Goal: Information Seeking & Learning: Learn about a topic

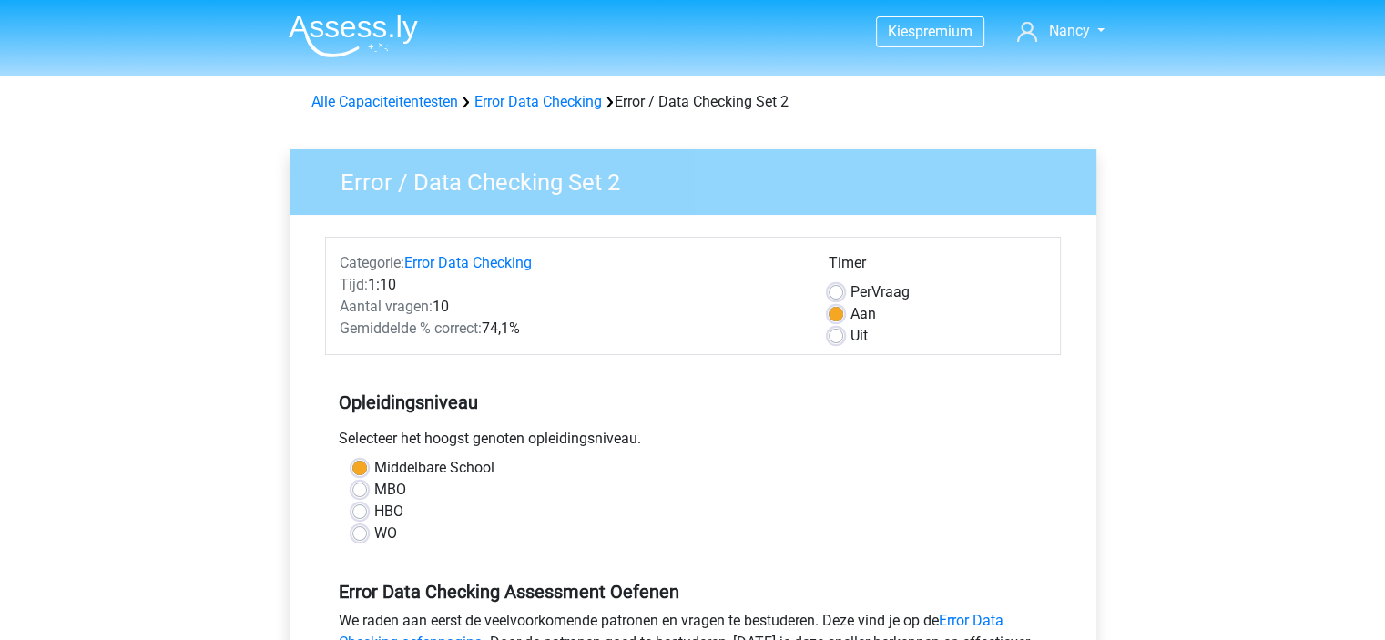
click at [564, 90] on div "Alle Capaciteitentesten Error Data Checking Error / Data Checking Set 2" at bounding box center [692, 98] width 865 height 29
click at [564, 92] on div "Alle Capaciteitentesten Error Data Checking Error / Data Checking Set 2" at bounding box center [693, 102] width 778 height 22
click at [564, 96] on link "Error Data Checking" at bounding box center [537, 101] width 127 height 17
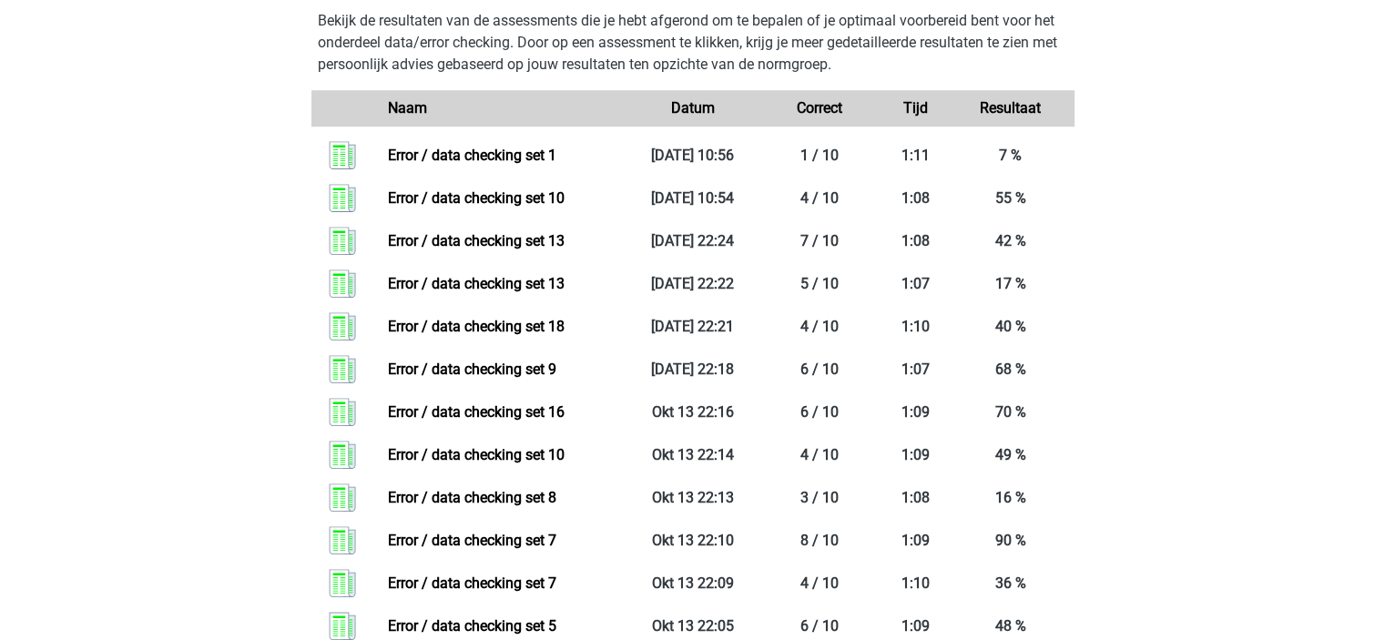
scroll to position [905, 0]
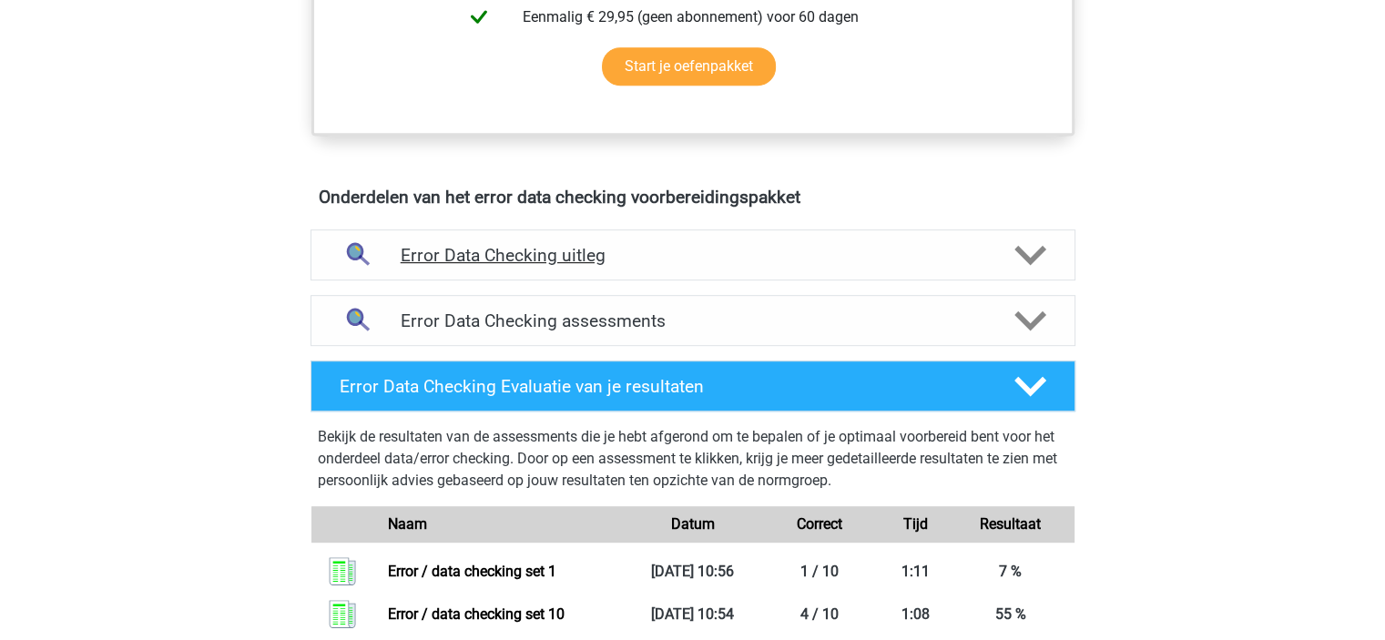
click at [1040, 268] on div "Error Data Checking uitleg" at bounding box center [692, 254] width 765 height 51
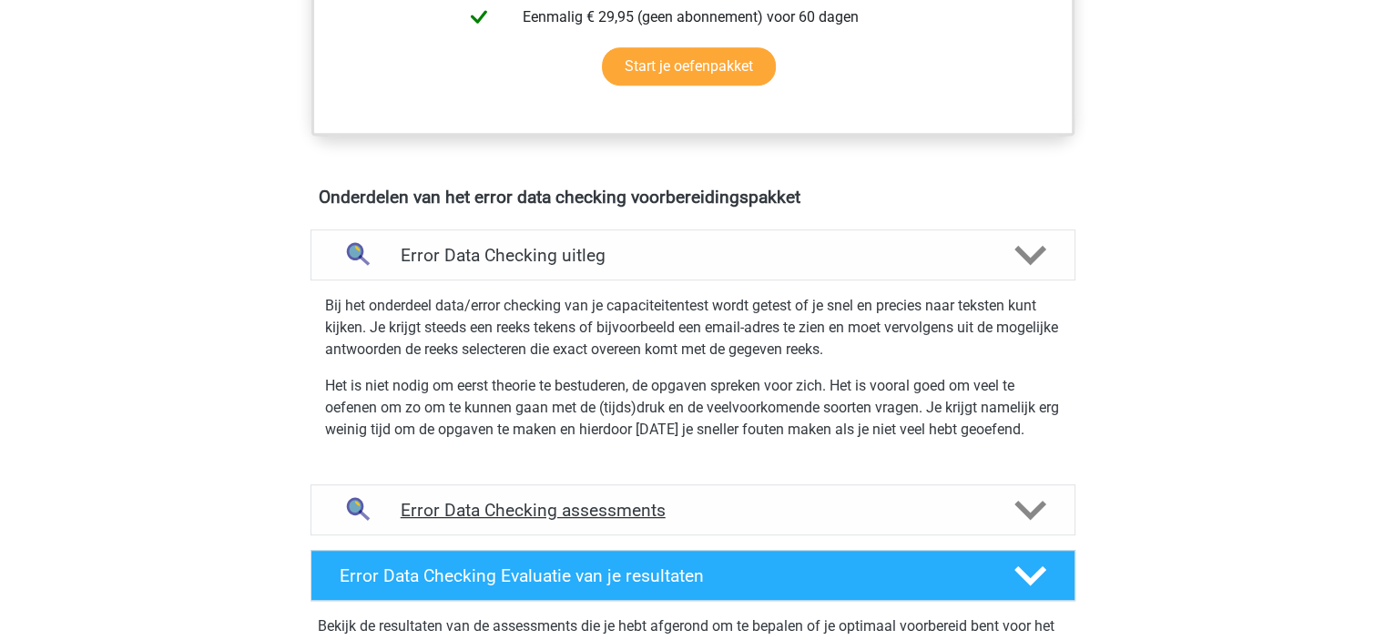
click at [907, 504] on h4 "Error Data Checking assessments" at bounding box center [693, 510] width 585 height 21
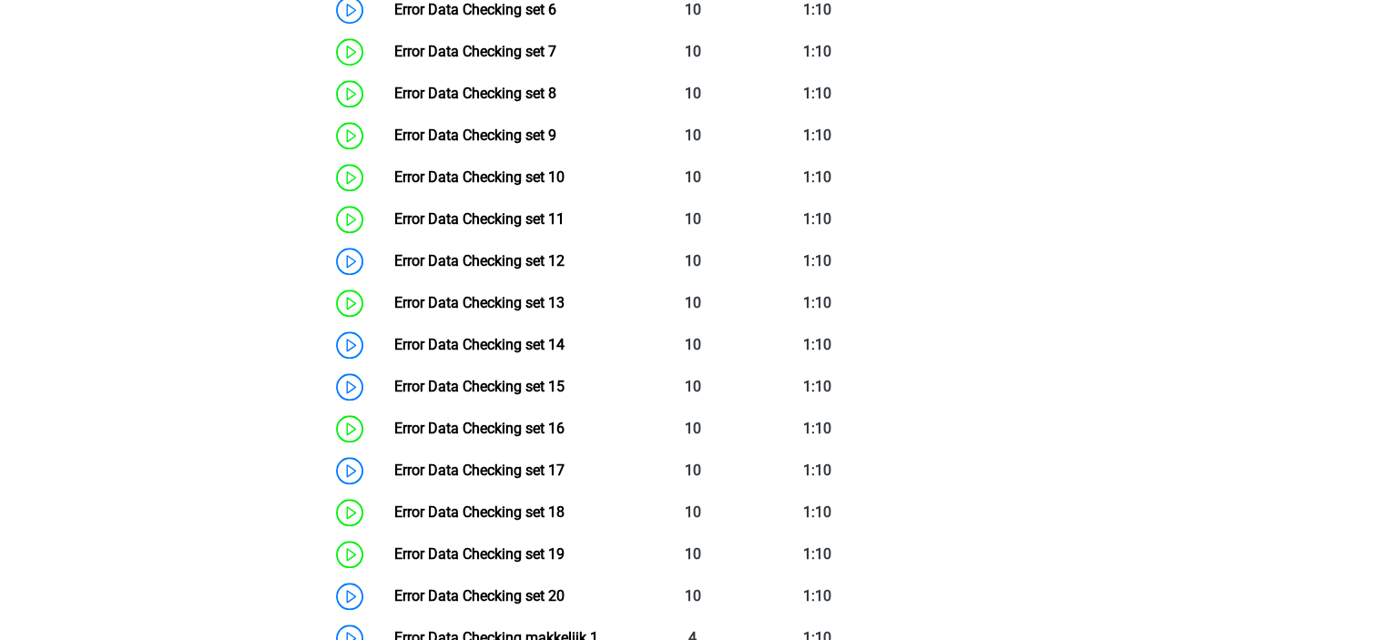
scroll to position [2051, 0]
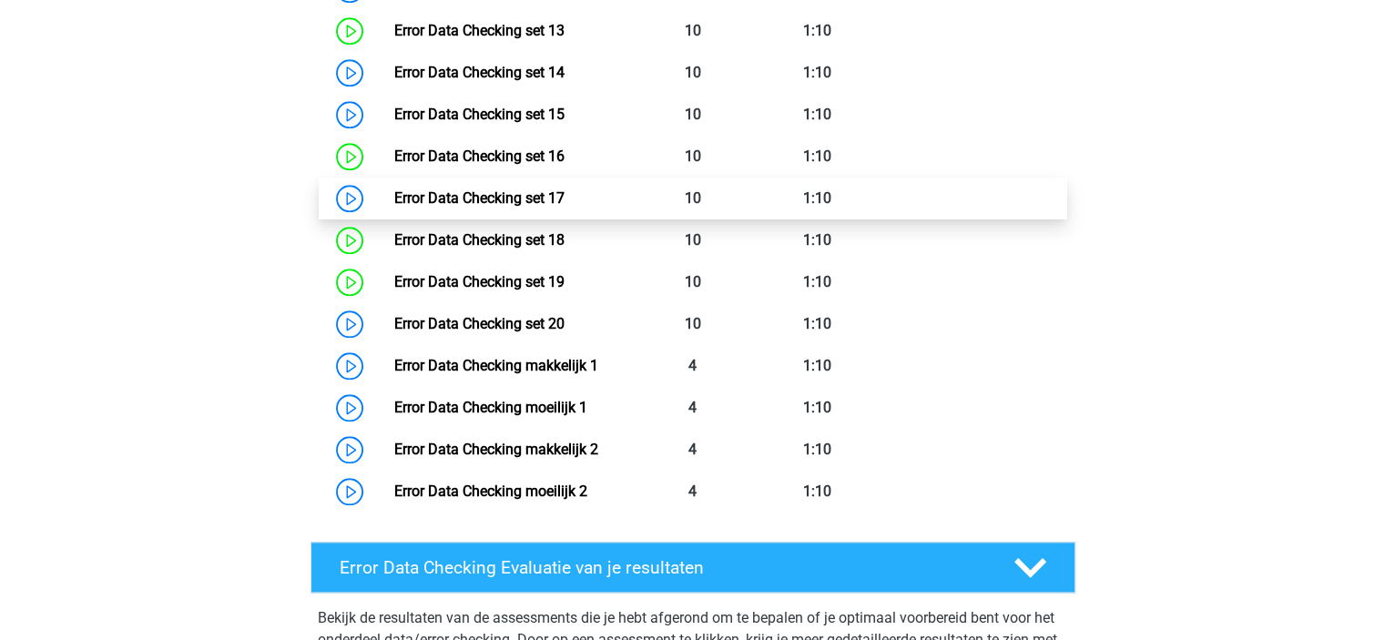
click at [528, 191] on link "Error Data Checking set 17" at bounding box center [479, 197] width 170 height 17
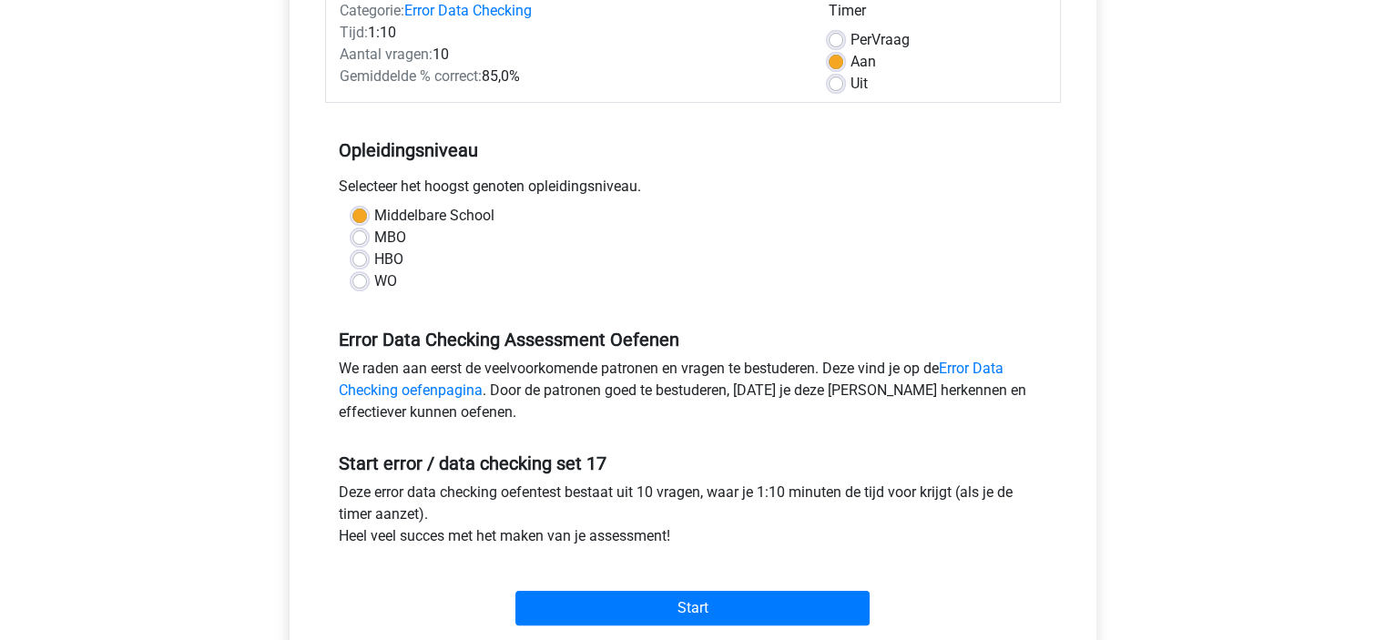
scroll to position [197, 0]
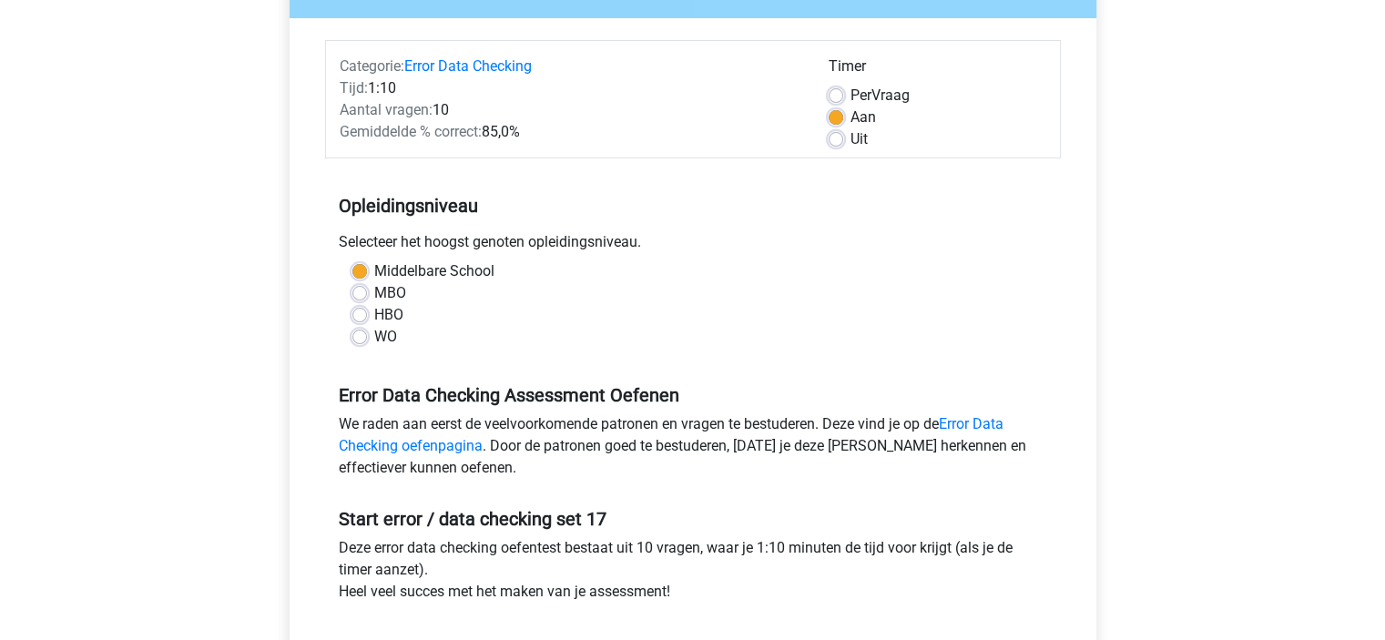
click at [850, 136] on label "Uit" at bounding box center [858, 139] width 17 height 22
click at [838, 136] on input "Uit" at bounding box center [836, 137] width 15 height 18
radio input "true"
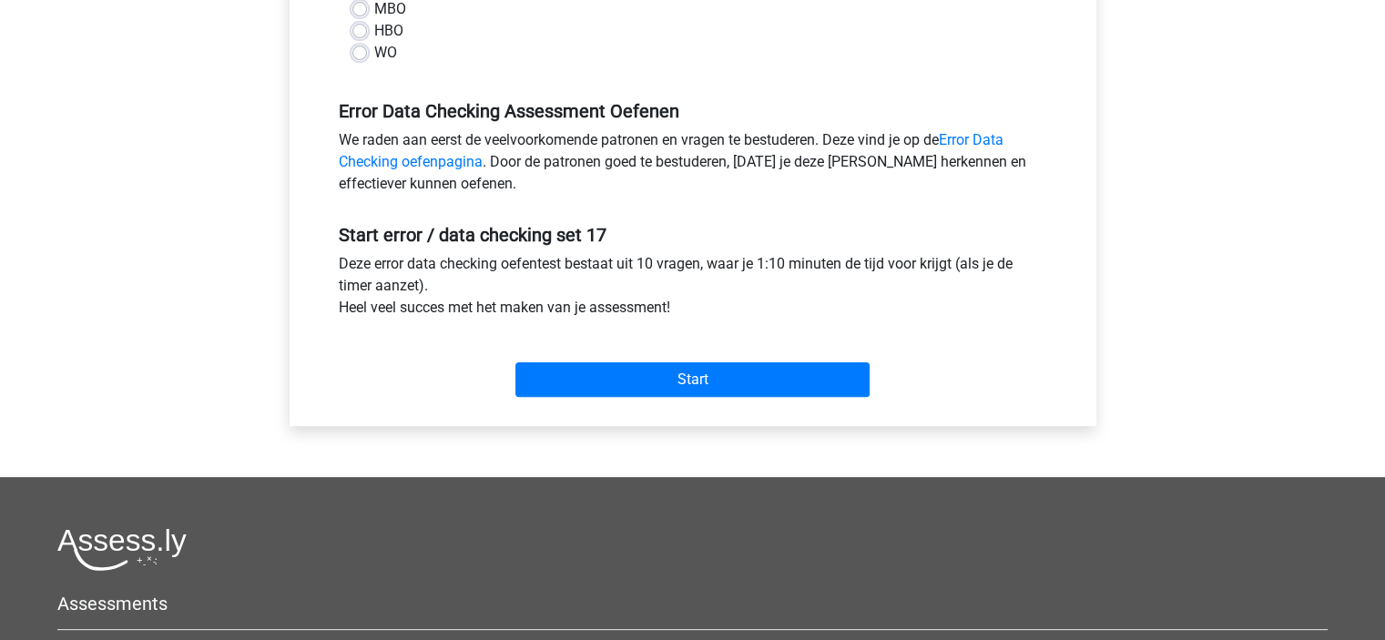
scroll to position [470, 0]
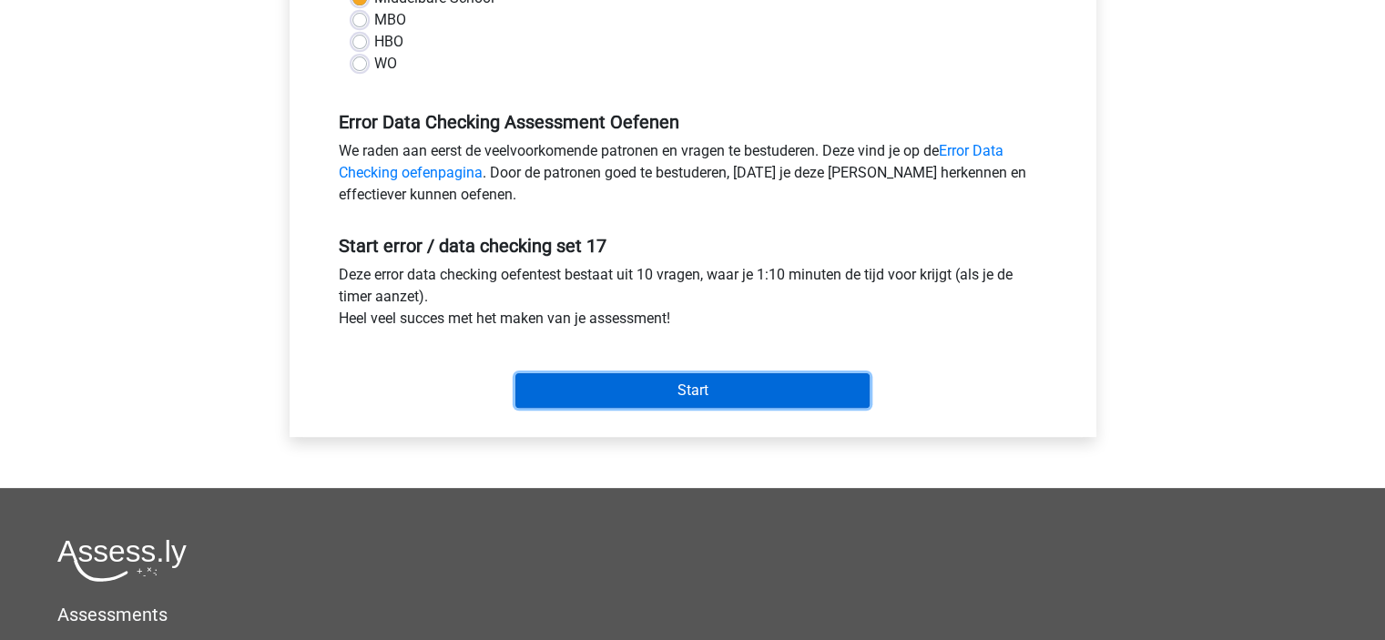
click at [695, 381] on input "Start" at bounding box center [692, 390] width 354 height 35
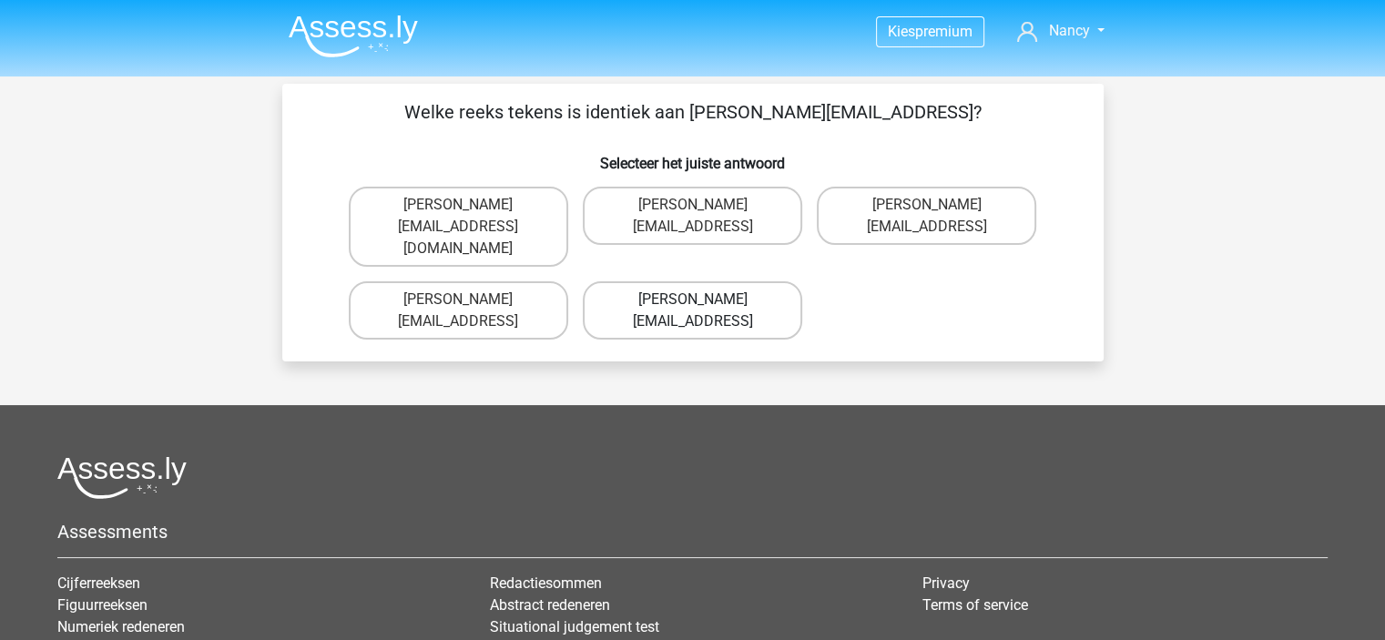
click at [789, 286] on label "[PERSON_NAME][EMAIL_ADDRESS]" at bounding box center [692, 310] width 219 height 58
click at [704, 300] on input "[PERSON_NAME][EMAIL_ADDRESS]" at bounding box center [698, 306] width 12 height 12
radio input "true"
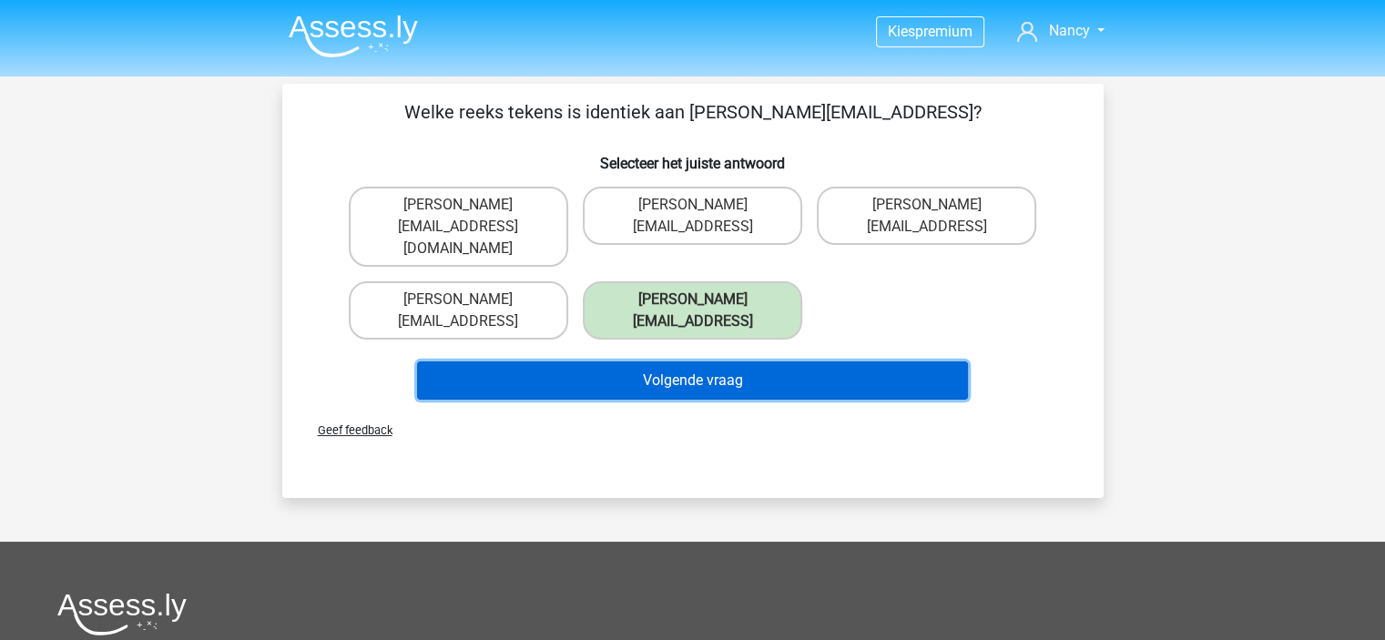
click at [789, 361] on button "Volgende vraag" at bounding box center [692, 380] width 551 height 38
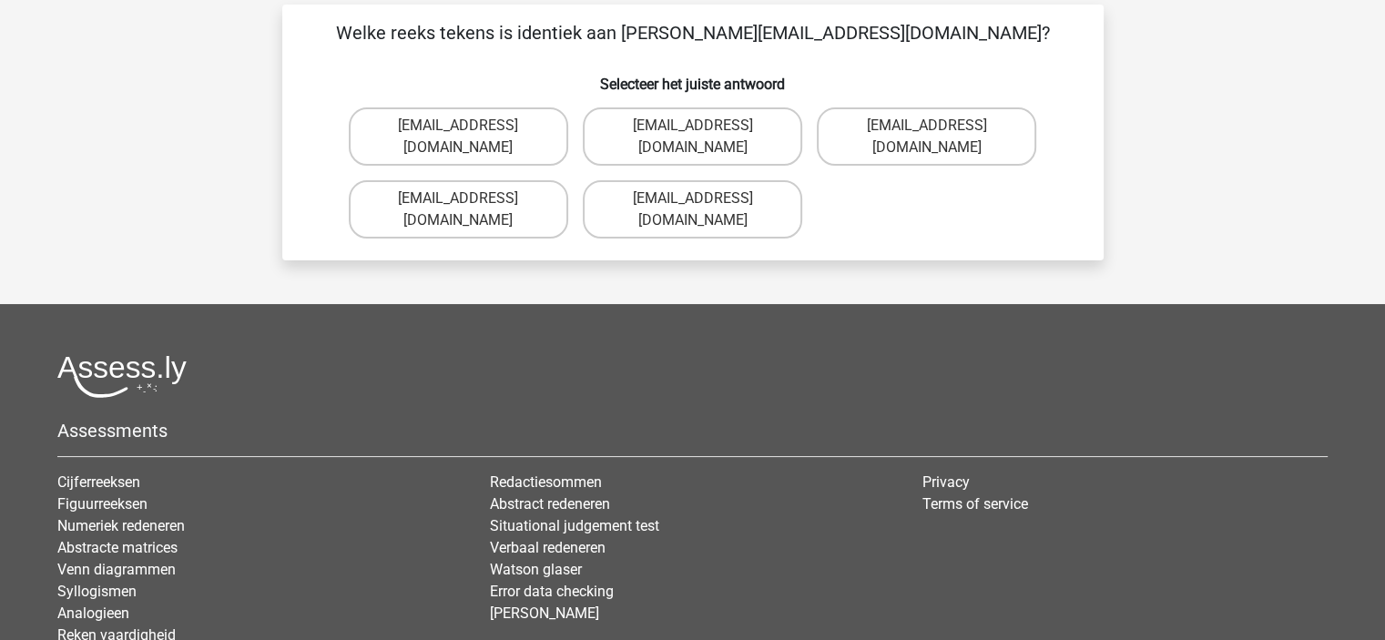
scroll to position [84, 0]
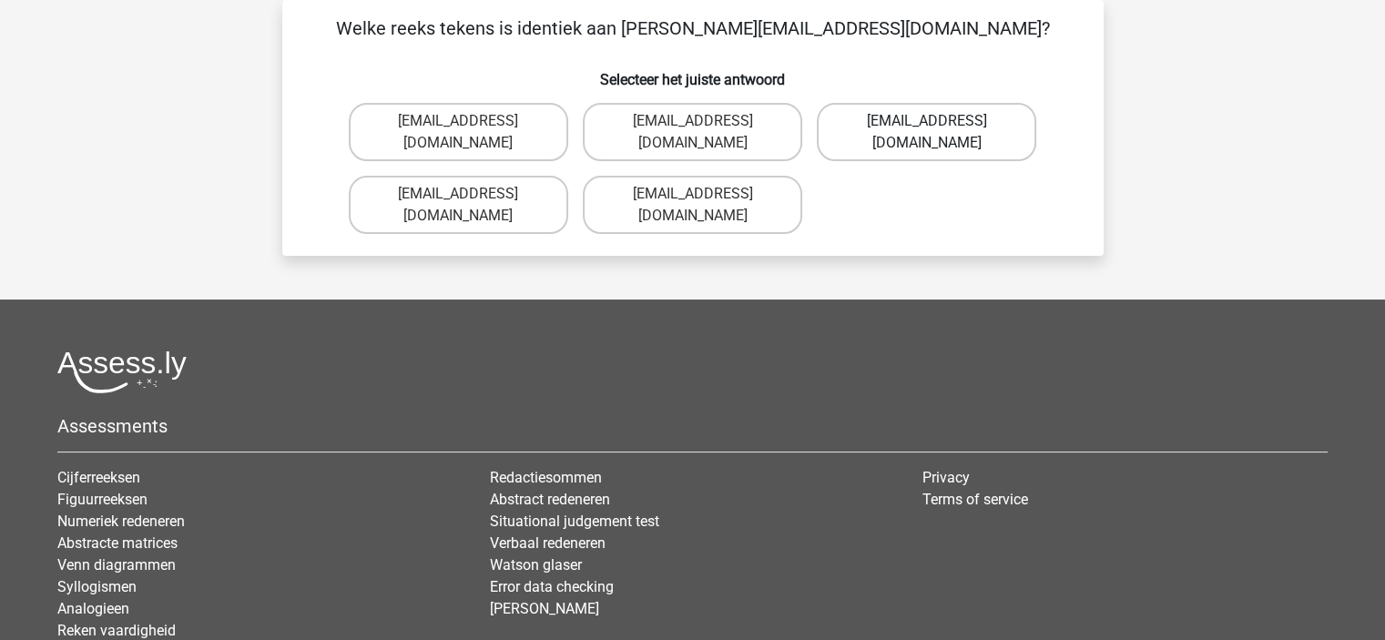
click at [859, 150] on label "[EMAIL_ADDRESS][DOMAIN_NAME]" at bounding box center [926, 132] width 219 height 58
click at [927, 133] on input "[EMAIL_ADDRESS][DOMAIN_NAME]" at bounding box center [933, 127] width 12 height 12
radio input "true"
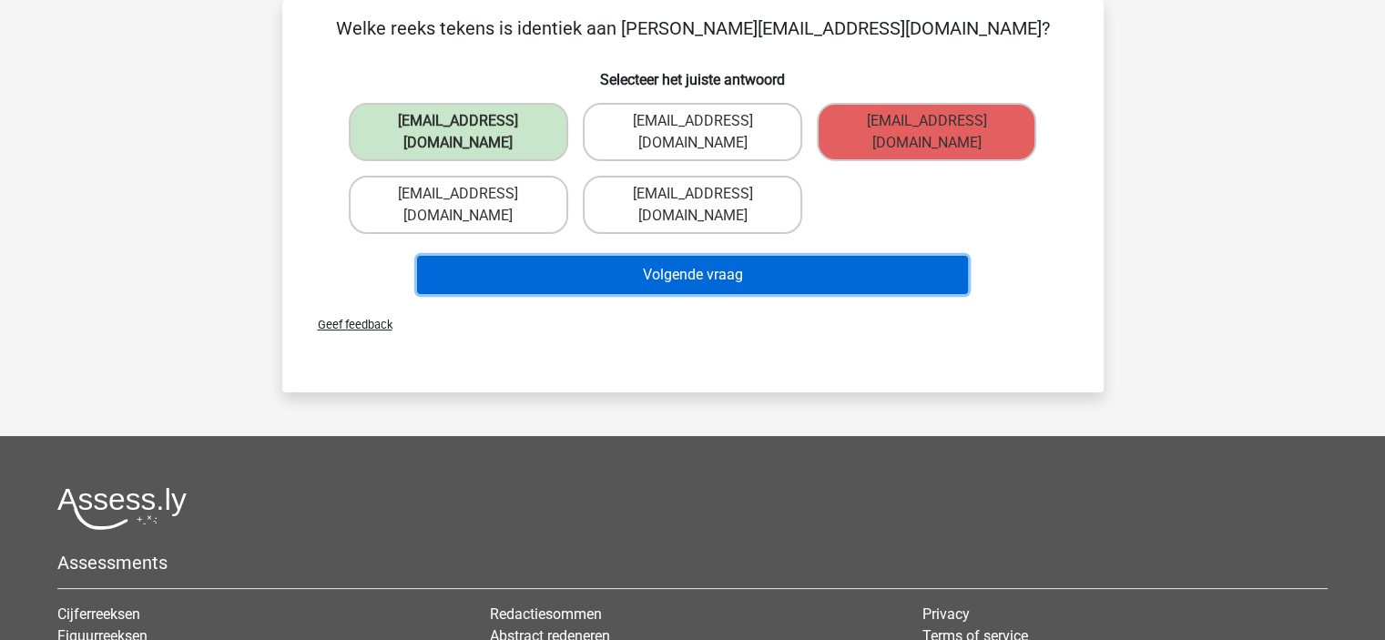
click at [761, 277] on button "Volgende vraag" at bounding box center [692, 275] width 551 height 38
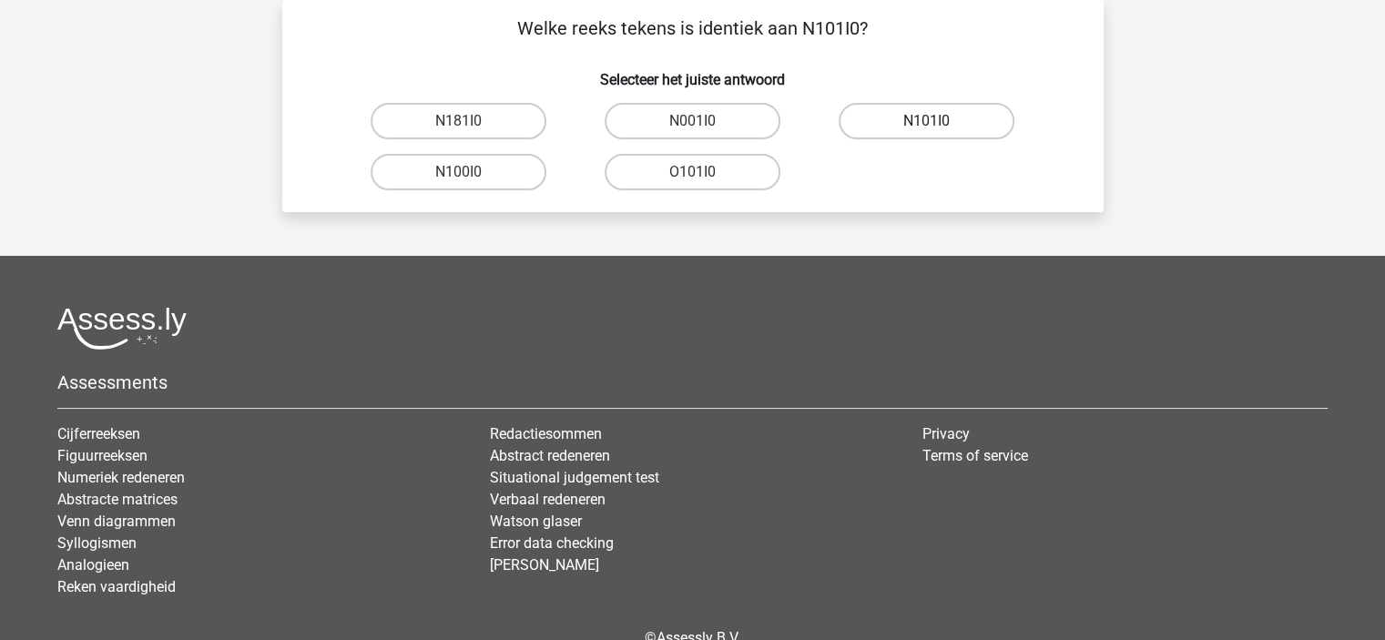
click at [954, 120] on label "N101I0" at bounding box center [927, 121] width 176 height 36
click at [939, 121] on input "N101I0" at bounding box center [933, 127] width 12 height 12
radio input "true"
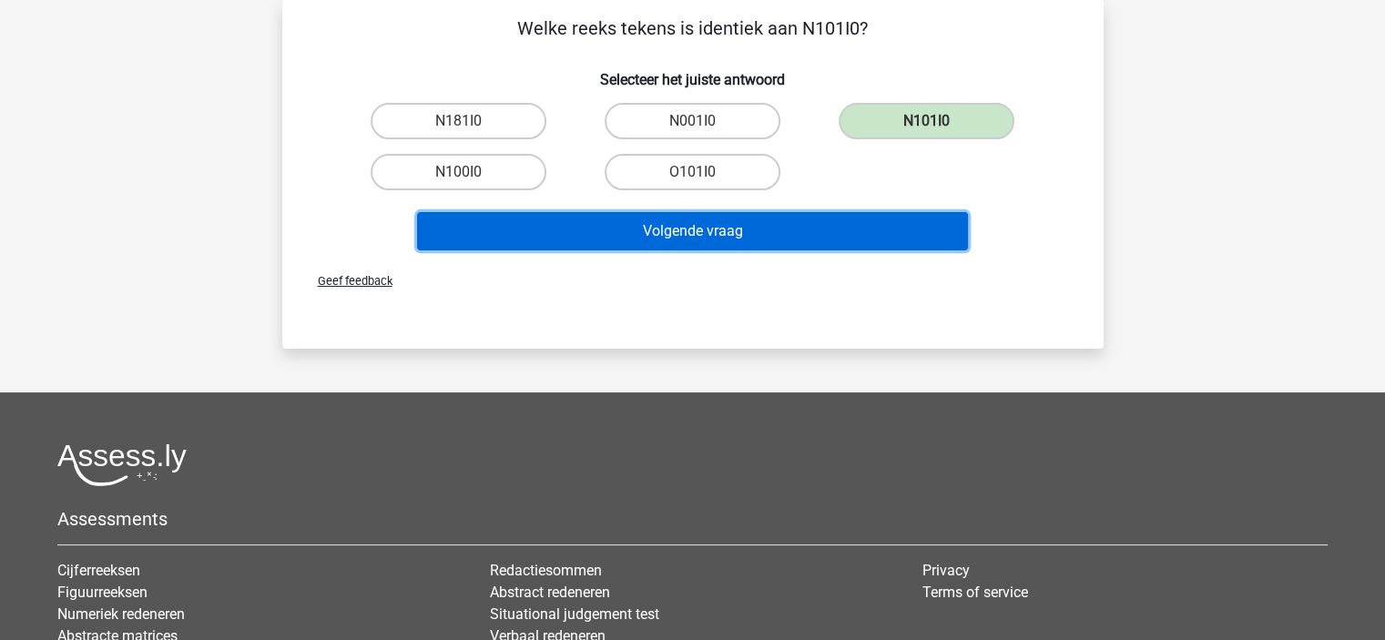
click at [878, 236] on button "Volgende vraag" at bounding box center [692, 231] width 551 height 38
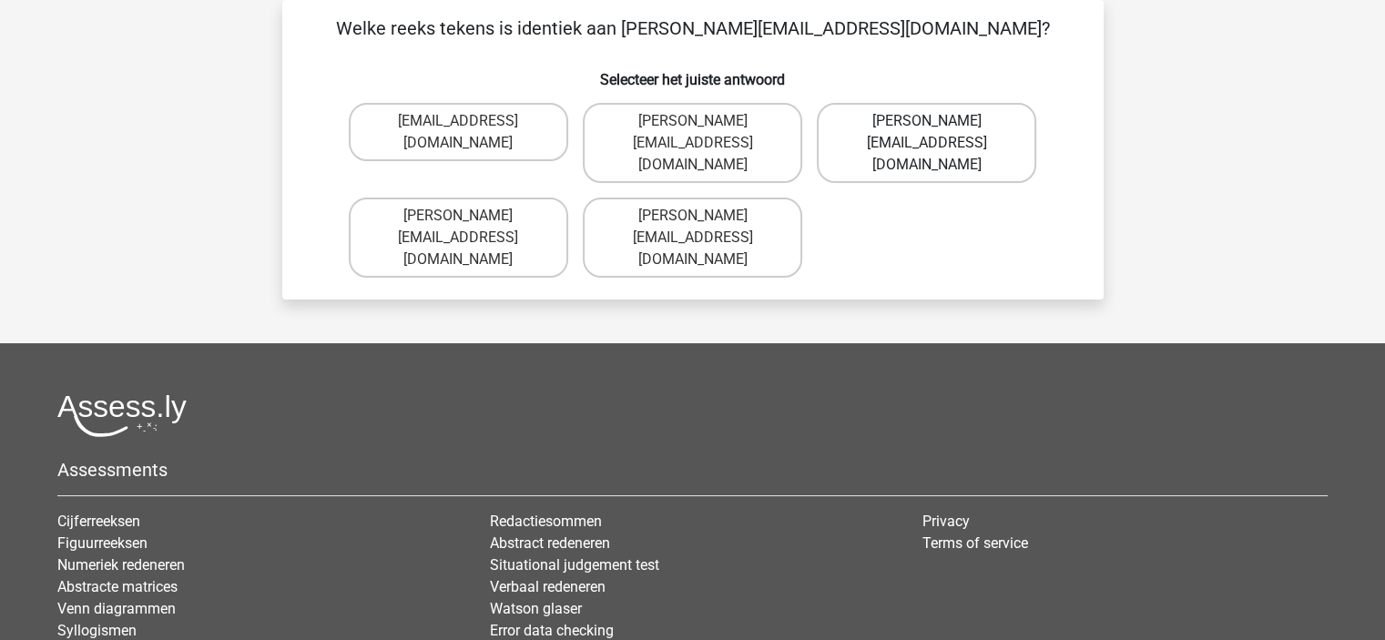
click at [867, 137] on label "John.Davidson@hotmails.uk.com" at bounding box center [926, 143] width 219 height 80
click at [927, 133] on input "John.Davidson@hotmails.uk.com" at bounding box center [933, 127] width 12 height 12
radio input "true"
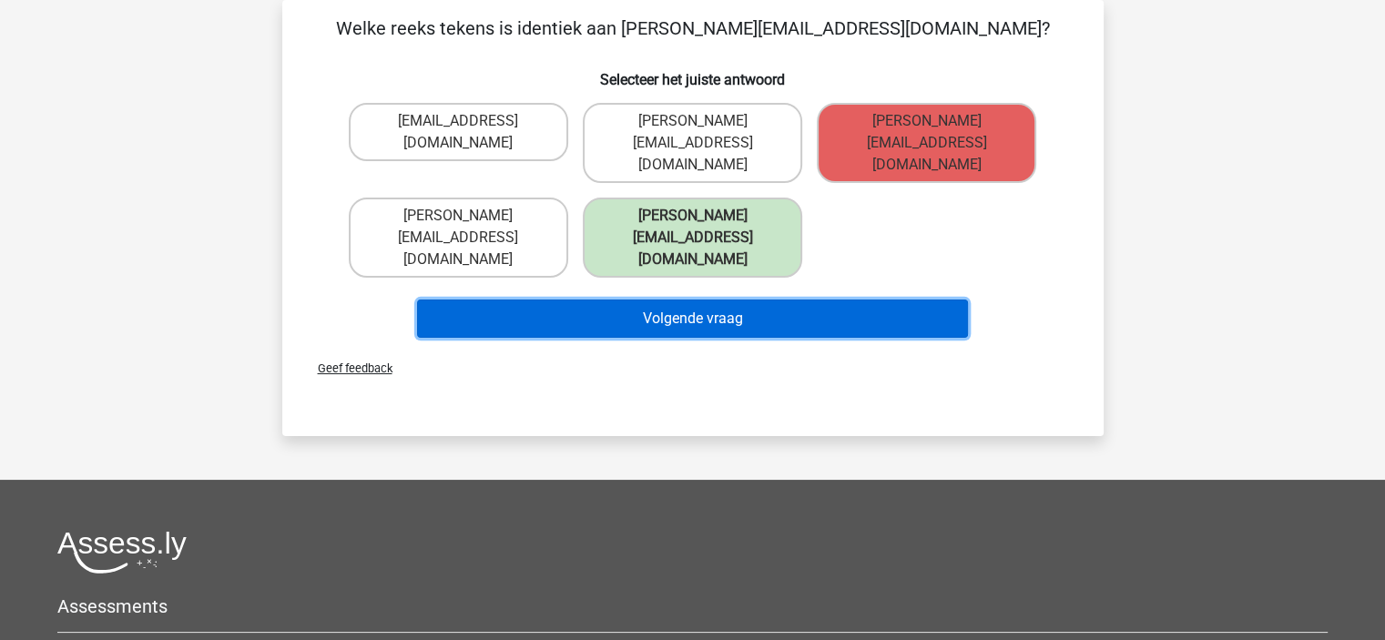
click at [786, 300] on button "Volgende vraag" at bounding box center [692, 319] width 551 height 38
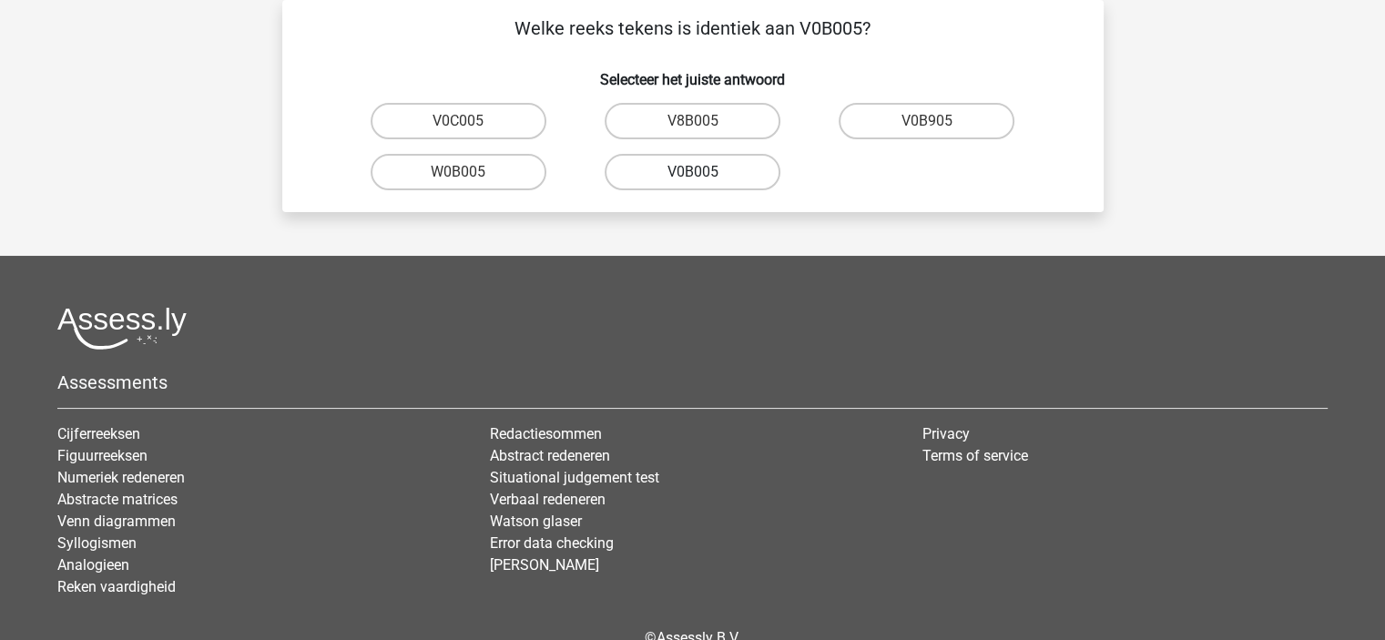
click at [732, 169] on label "V0B005" at bounding box center [693, 172] width 176 height 36
click at [704, 172] on input "V0B005" at bounding box center [698, 178] width 12 height 12
radio input "true"
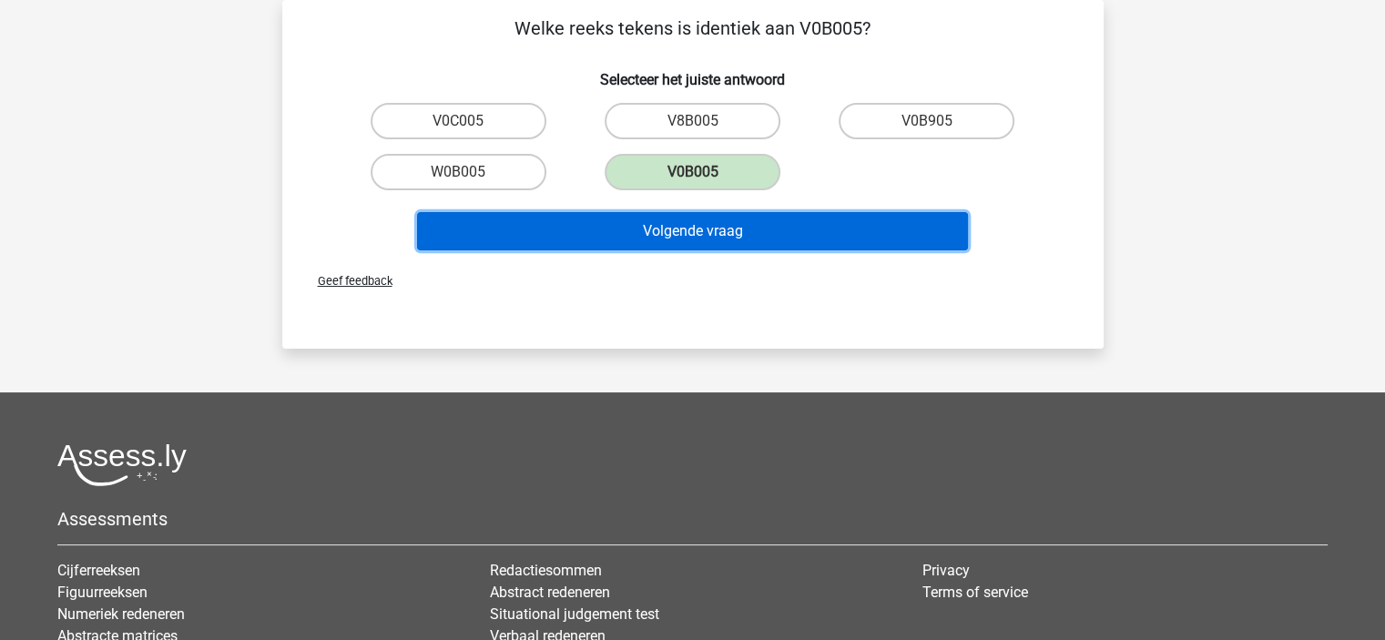
click at [729, 218] on button "Volgende vraag" at bounding box center [692, 231] width 551 height 38
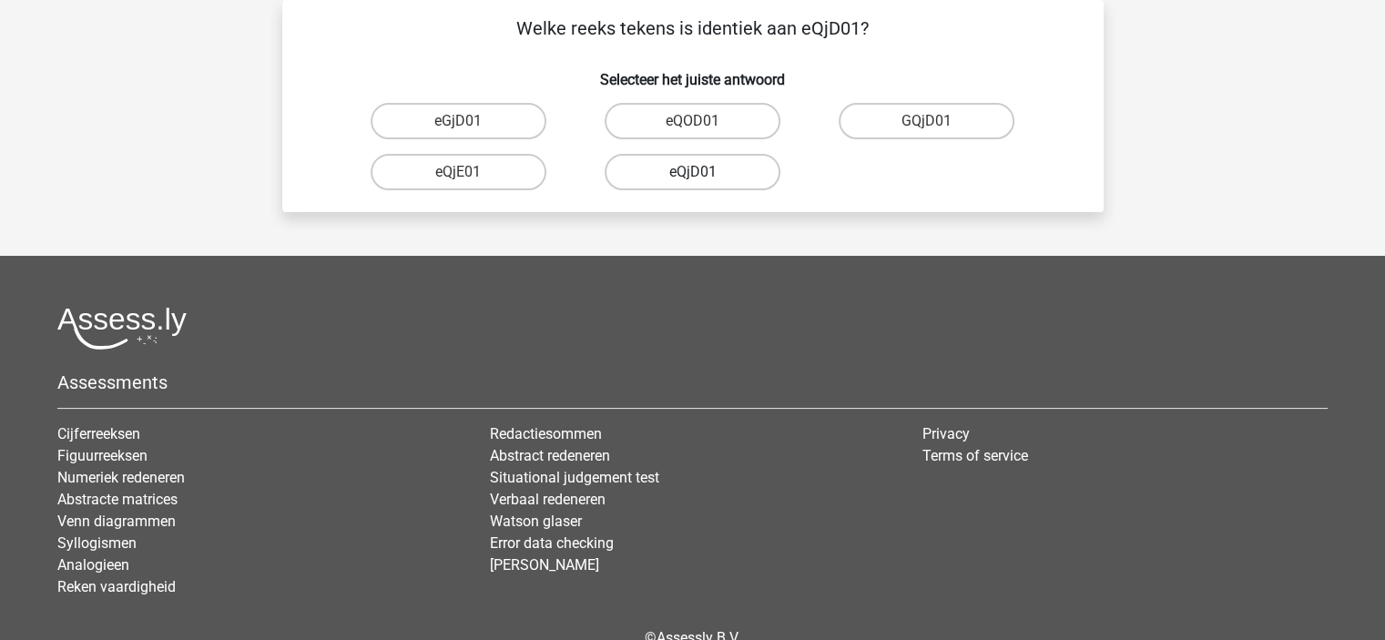
click at [757, 167] on label "eQjD01" at bounding box center [693, 172] width 176 height 36
click at [704, 172] on input "eQjD01" at bounding box center [698, 178] width 12 height 12
radio input "true"
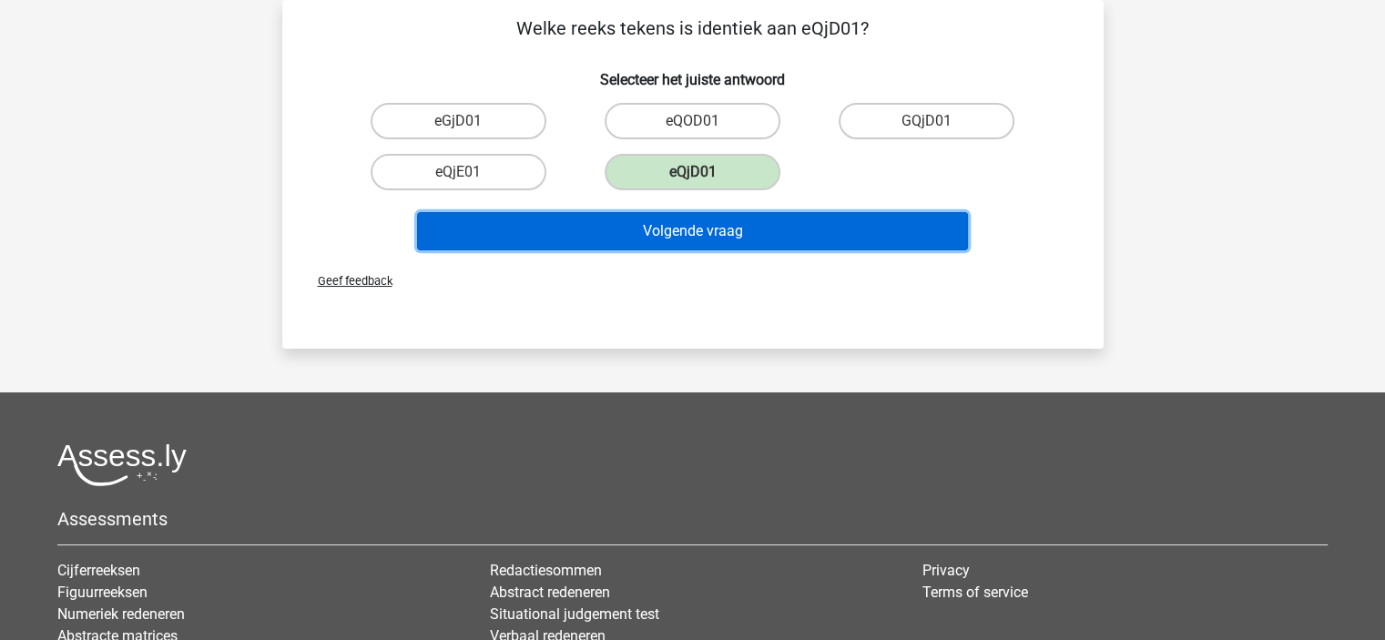
click at [747, 234] on button "Volgende vraag" at bounding box center [692, 231] width 551 height 38
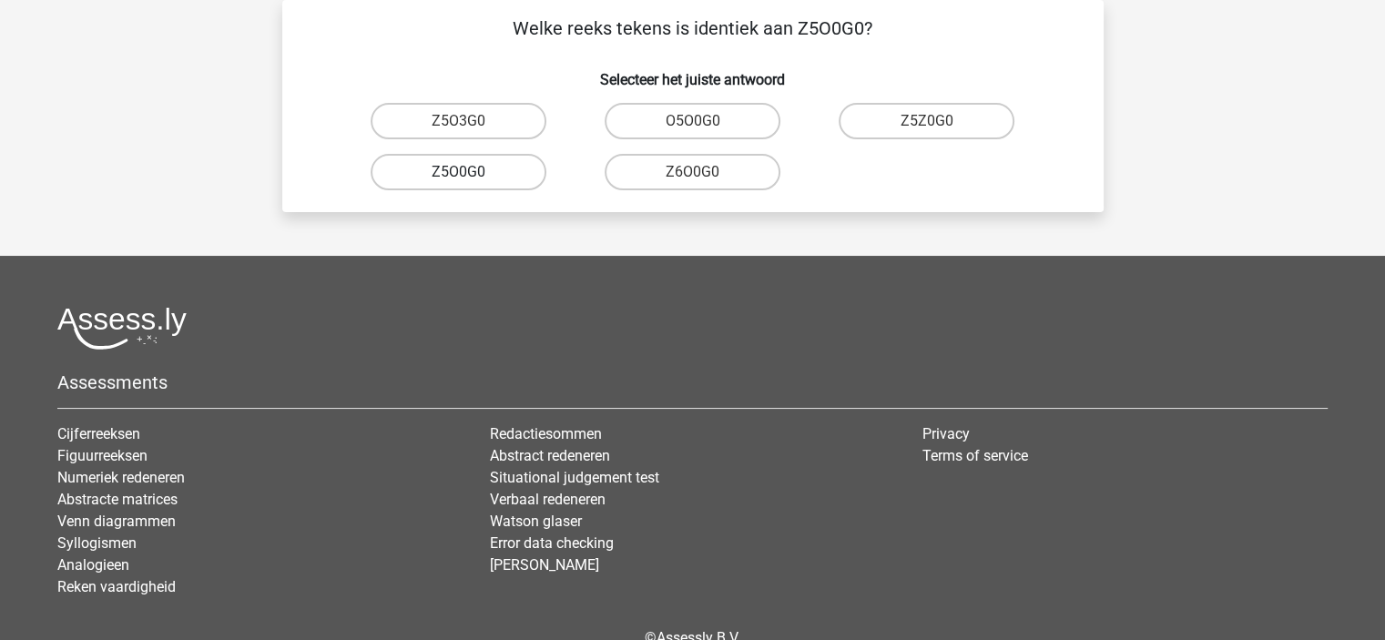
click at [511, 174] on label "Z5O0G0" at bounding box center [459, 172] width 176 height 36
click at [470, 174] on input "Z5O0G0" at bounding box center [464, 178] width 12 height 12
radio input "true"
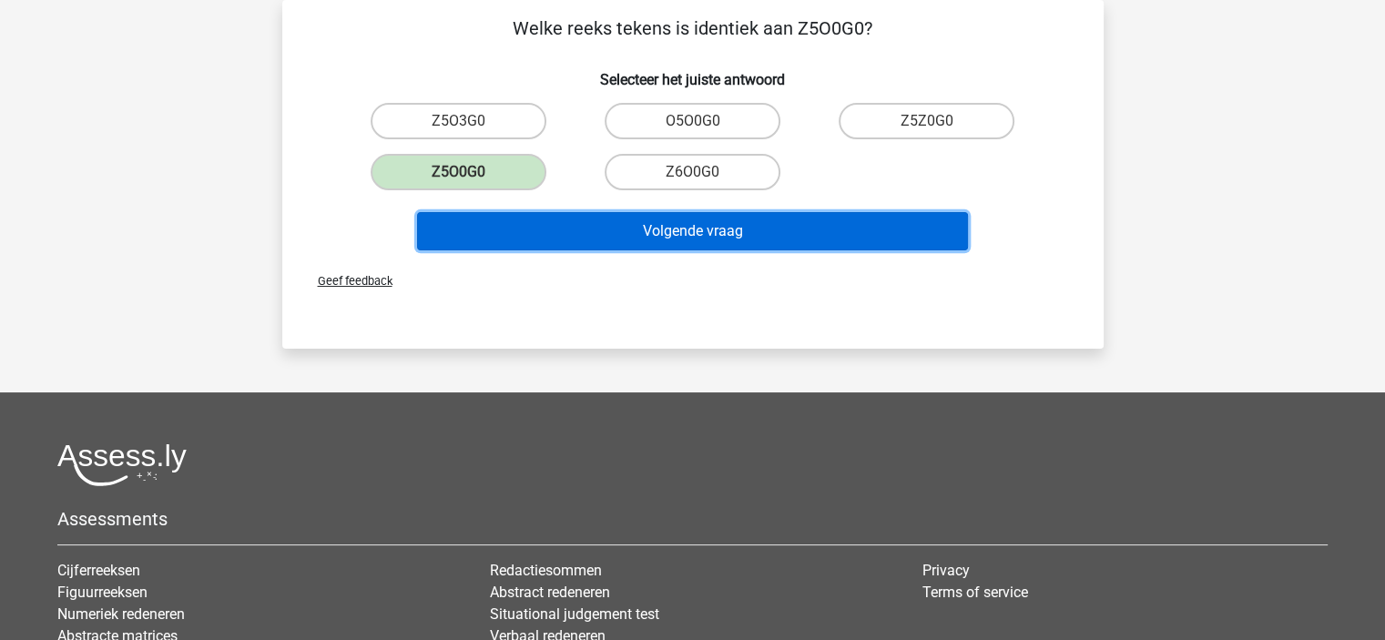
click at [527, 230] on button "Volgende vraag" at bounding box center [692, 231] width 551 height 38
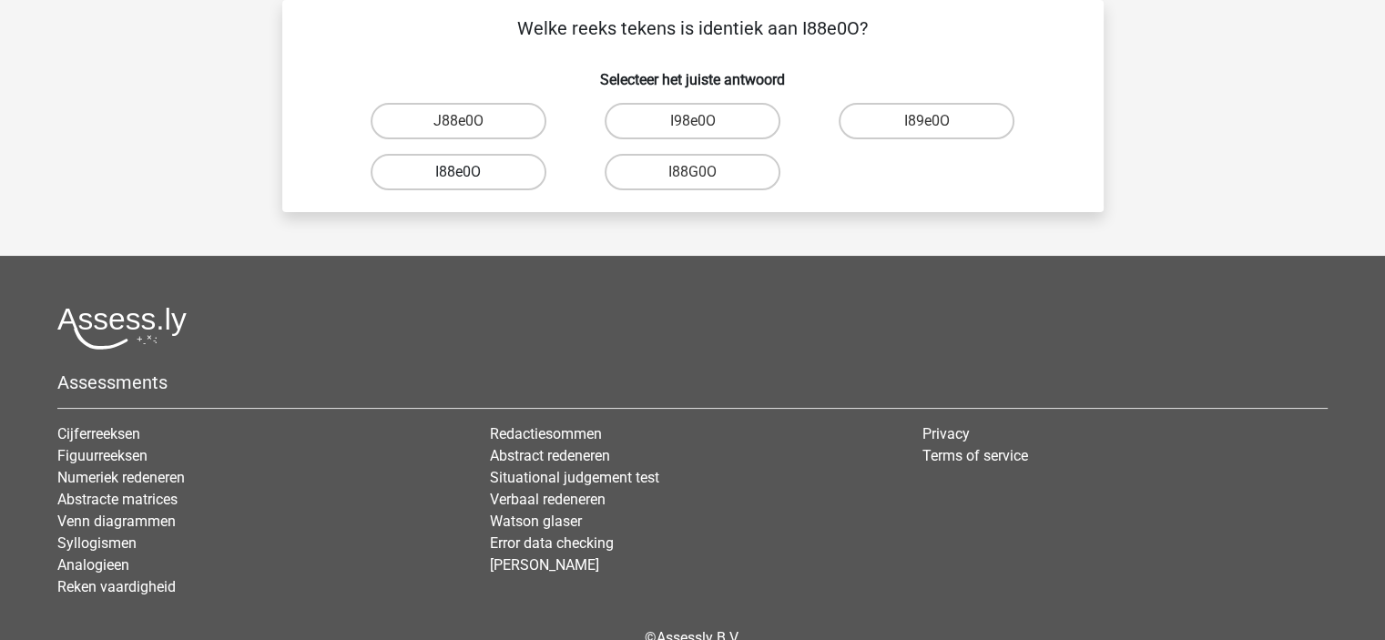
click at [520, 166] on label "I88e0O" at bounding box center [459, 172] width 176 height 36
click at [470, 172] on input "I88e0O" at bounding box center [464, 178] width 12 height 12
radio input "true"
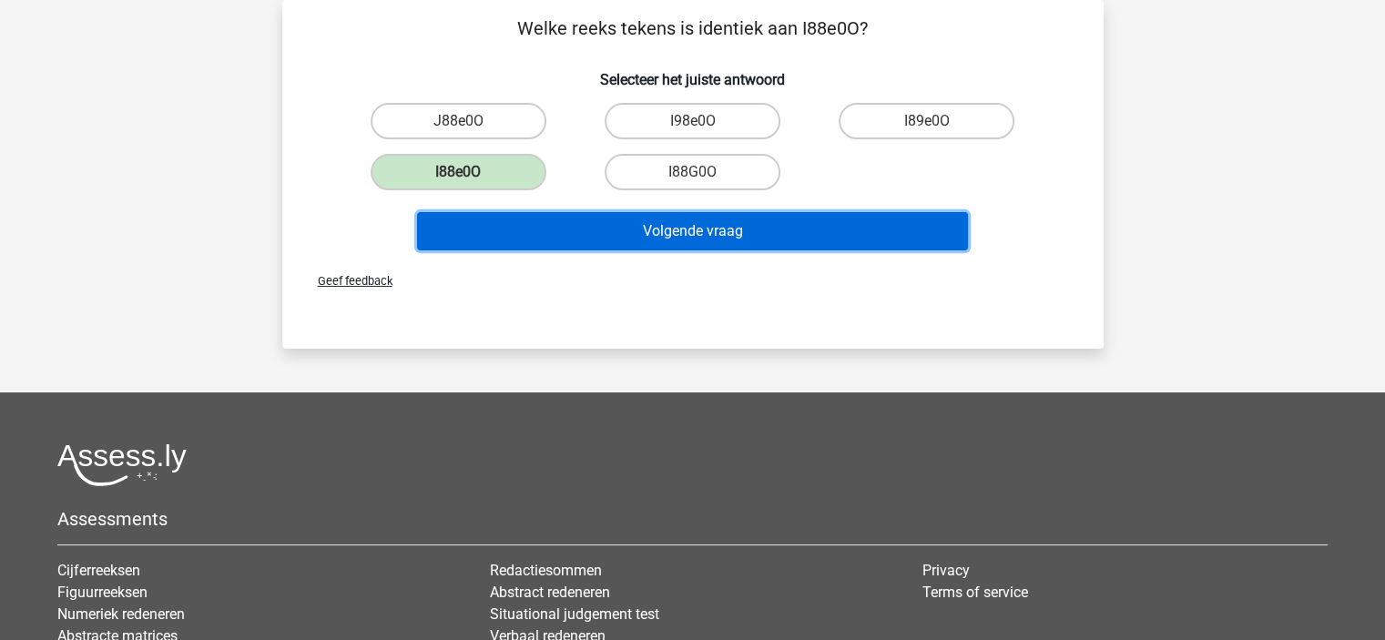
click at [561, 230] on button "Volgende vraag" at bounding box center [692, 231] width 551 height 38
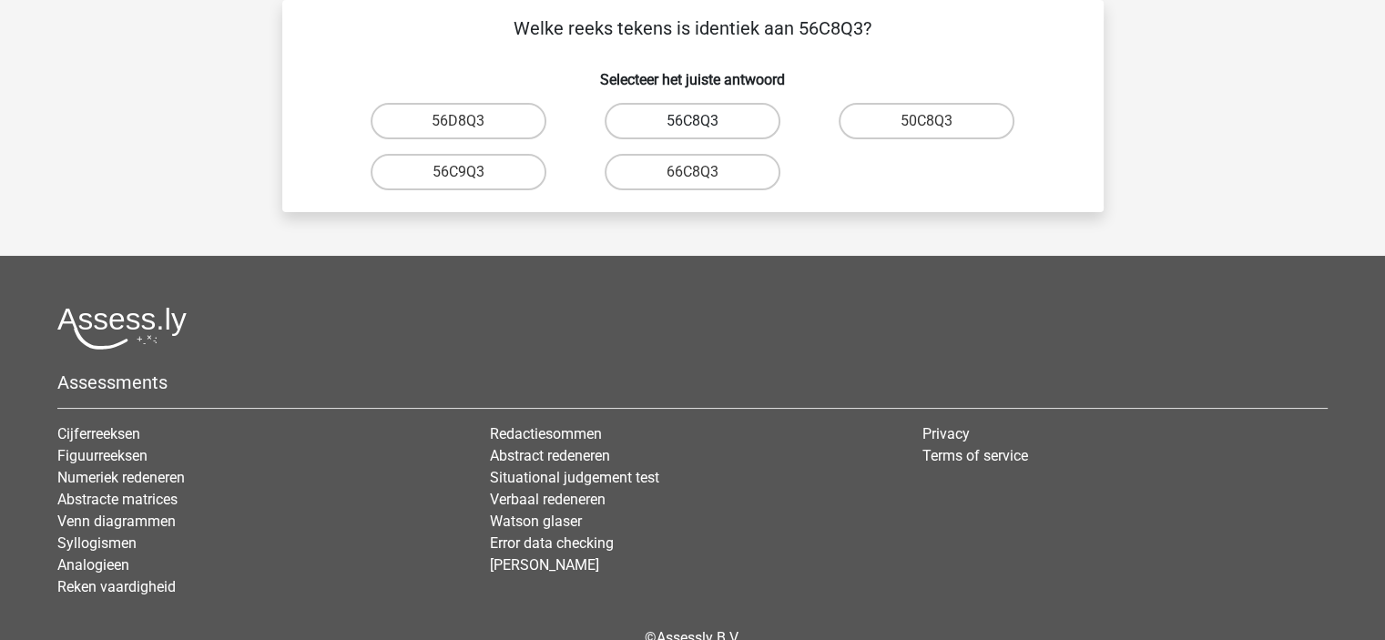
click at [720, 127] on label "56C8Q3" at bounding box center [693, 121] width 176 height 36
click at [704, 127] on input "56C8Q3" at bounding box center [698, 127] width 12 height 12
radio input "true"
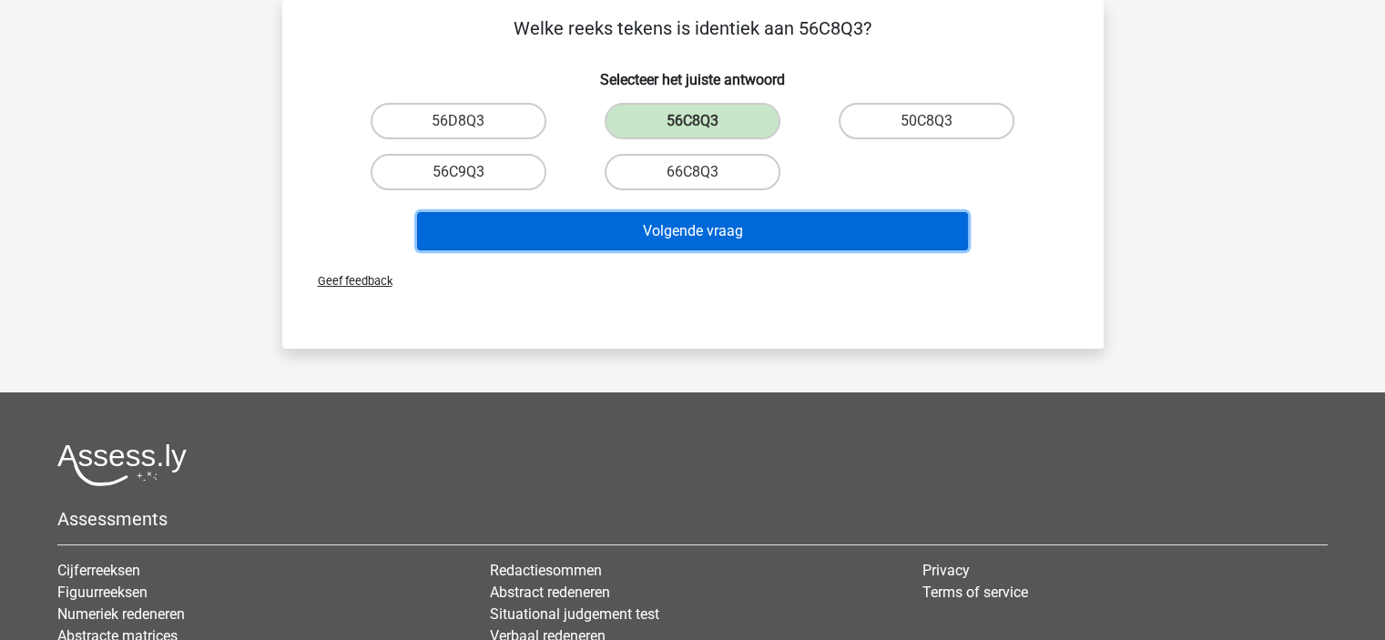
click at [716, 246] on button "Volgende vraag" at bounding box center [692, 231] width 551 height 38
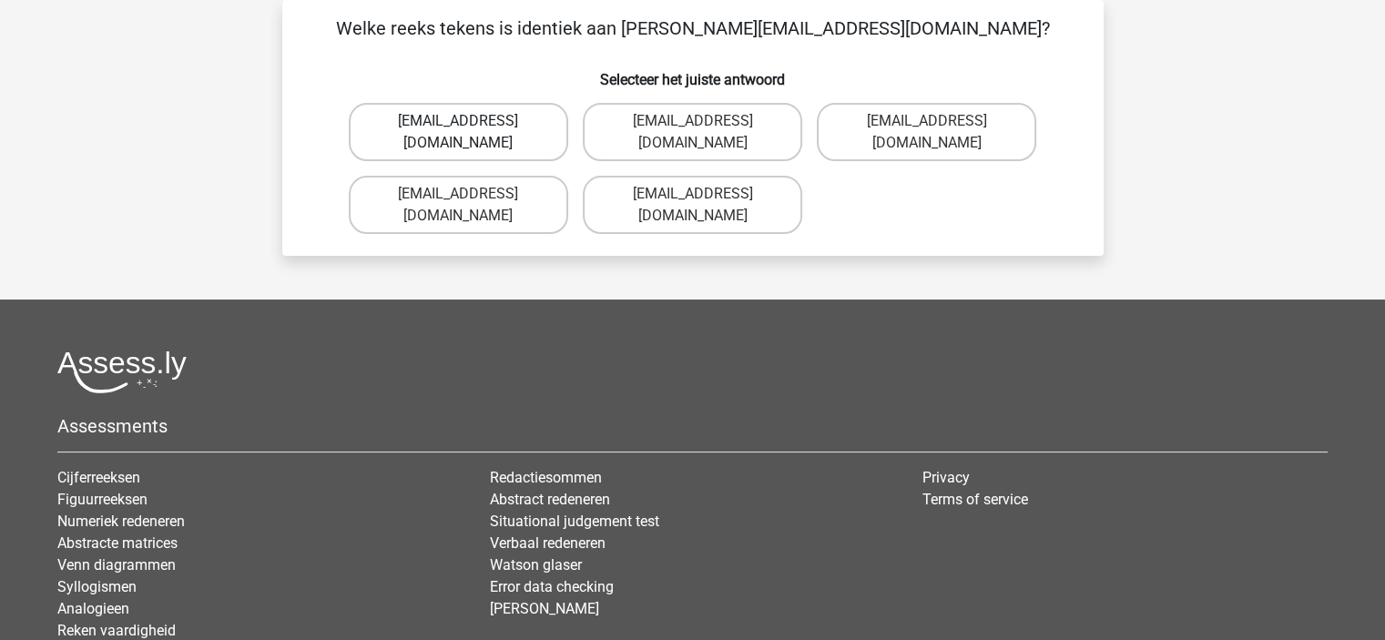
click at [474, 130] on label "Rosy_Woods@e-mail.fr" at bounding box center [458, 132] width 219 height 58
click at [470, 130] on input "Rosy_Woods@e-mail.fr" at bounding box center [464, 127] width 12 height 12
radio input "true"
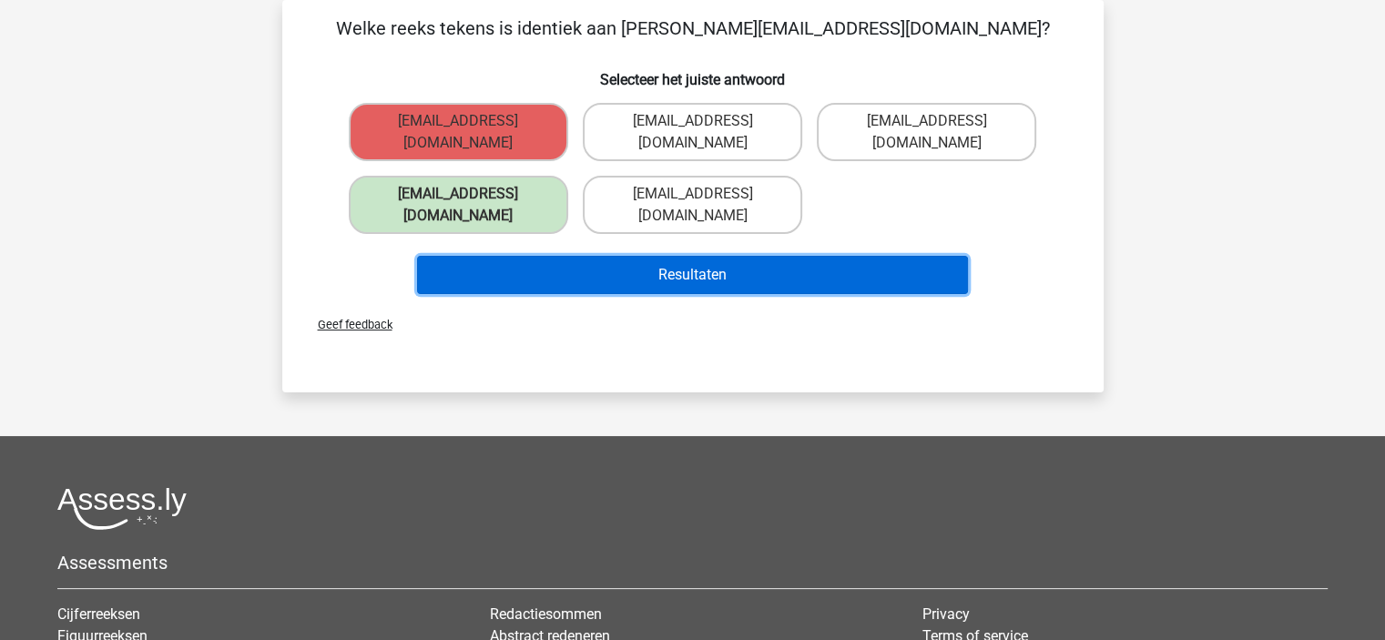
click at [506, 256] on button "Resultaten" at bounding box center [692, 275] width 551 height 38
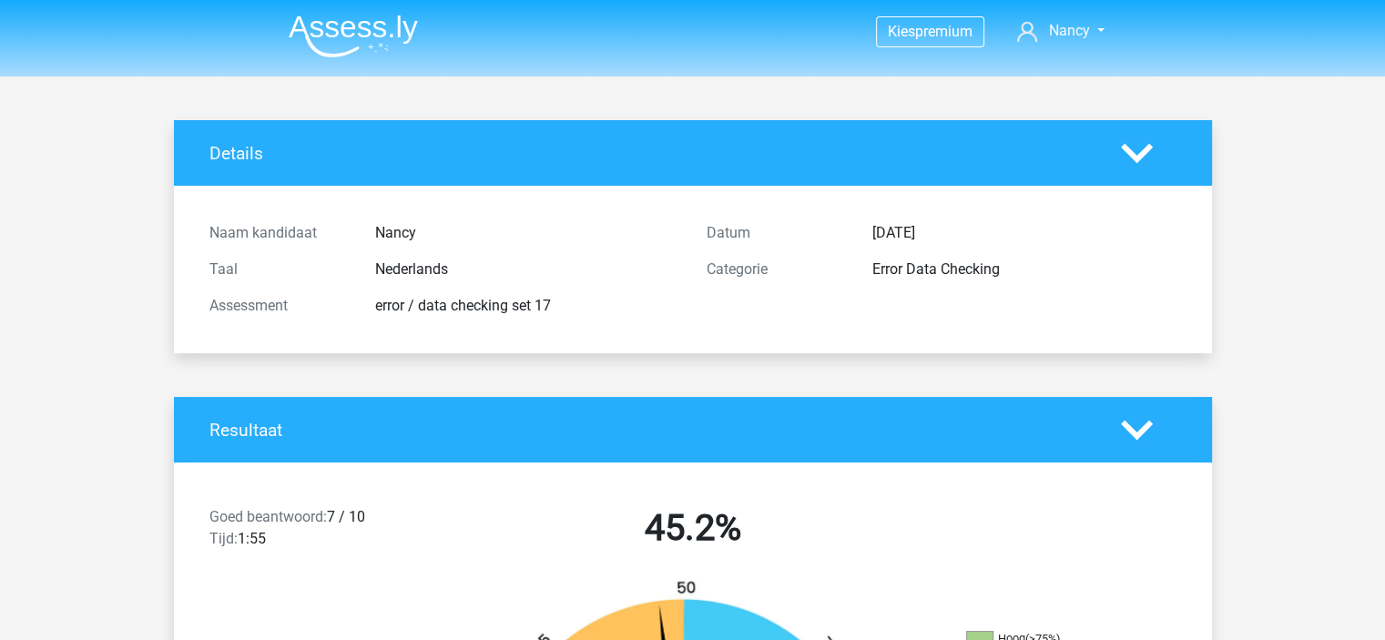
click at [1146, 158] on icon at bounding box center [1137, 153] width 32 height 32
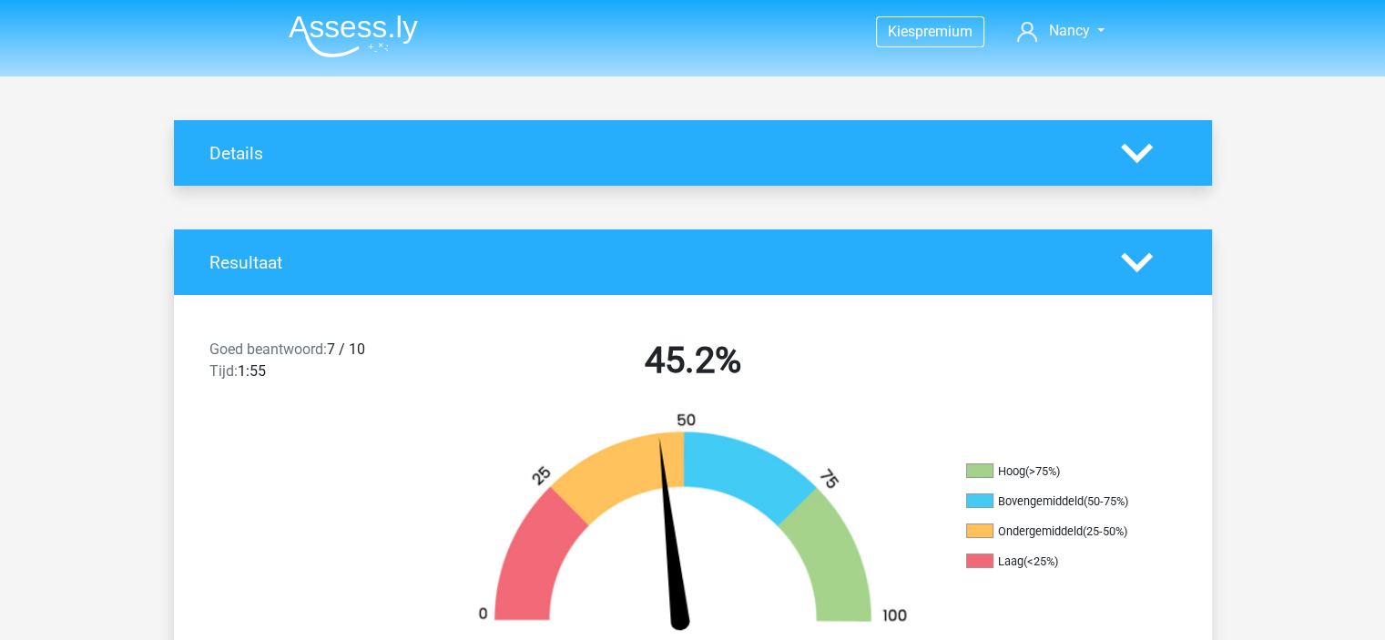
click at [1144, 261] on polygon at bounding box center [1137, 262] width 32 height 20
